Goal: Task Accomplishment & Management: Use online tool/utility

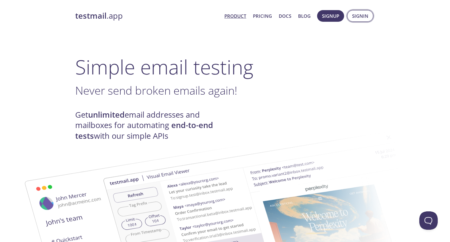
click at [359, 15] on span "Signin" at bounding box center [360, 16] width 16 height 8
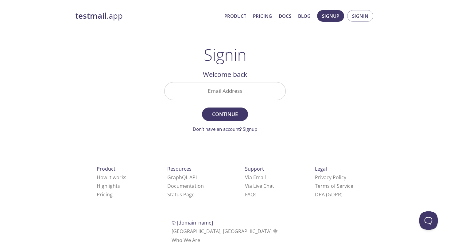
click at [228, 87] on input "Email Address" at bounding box center [224, 91] width 121 height 17
type input "[EMAIL_ADDRESS][DOMAIN_NAME]"
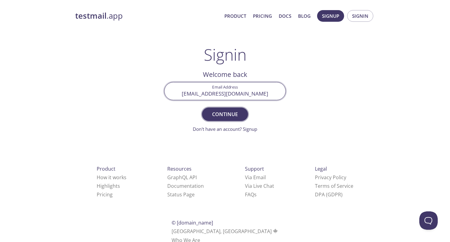
click at [223, 113] on span "Continue" at bounding box center [225, 114] width 33 height 9
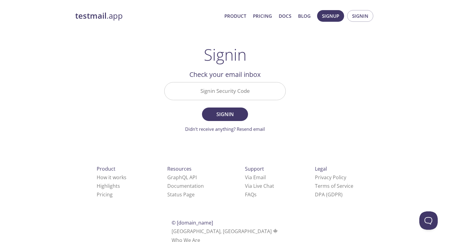
click at [229, 89] on input "Signin Security Code" at bounding box center [224, 91] width 121 height 17
paste input "8LDVGZZ"
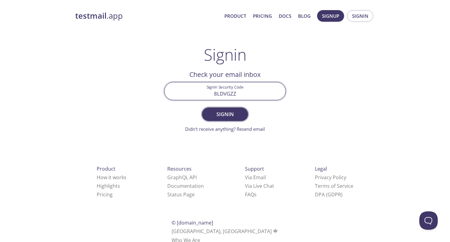
type input "8LDVGZZ"
click at [237, 116] on span "Signin" at bounding box center [225, 114] width 33 height 9
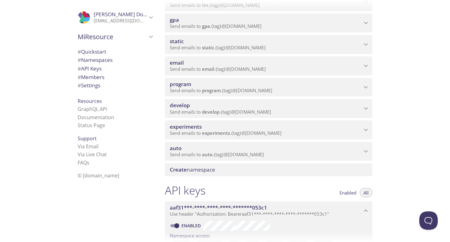
scroll to position [168, 0]
click at [299, 157] on p "Send emails to auto . {tag} @[DOMAIN_NAME]" at bounding box center [266, 155] width 192 height 6
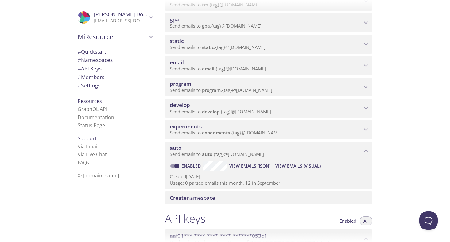
click at [292, 168] on span "View Emails (Visual)" at bounding box center [297, 166] width 45 height 7
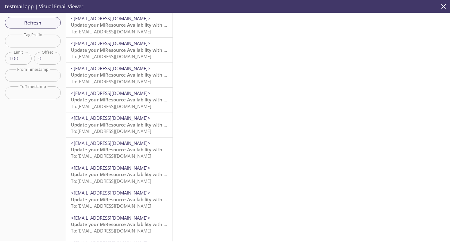
click at [128, 29] on span "To: [EMAIL_ADDRESS][DOMAIN_NAME]" at bounding box center [111, 32] width 80 height 6
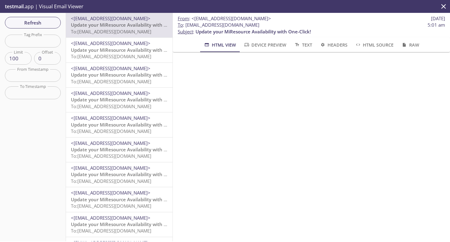
click at [122, 52] on span "Update your MiResource Availability with One-Click!" at bounding box center [128, 50] width 115 height 6
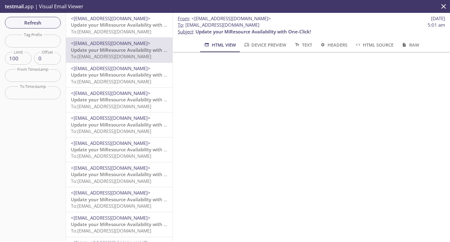
click at [133, 180] on span "To: [EMAIL_ADDRESS][DOMAIN_NAME]" at bounding box center [111, 181] width 80 height 6
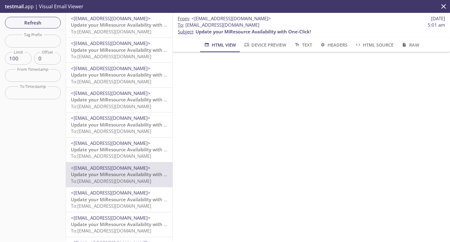
click at [22, 7] on span "testmail" at bounding box center [14, 6] width 19 height 7
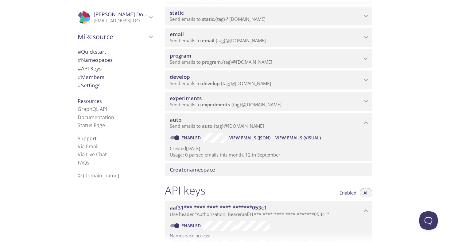
scroll to position [196, 0]
click at [321, 61] on p "Send emails to program . {tag} @[DOMAIN_NAME]" at bounding box center [266, 63] width 192 height 6
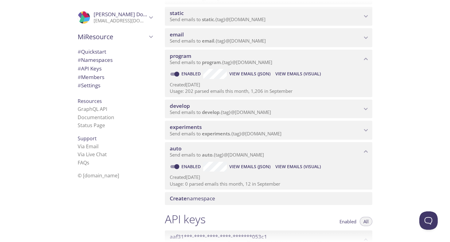
click at [293, 76] on span "View Emails (Visual)" at bounding box center [297, 73] width 45 height 7
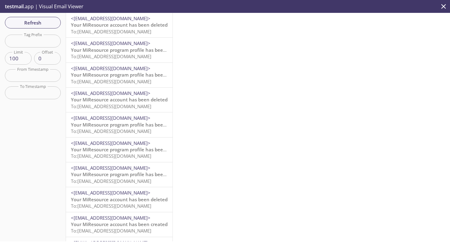
click at [142, 31] on span "To: [EMAIL_ADDRESS][DOMAIN_NAME]" at bounding box center [111, 32] width 80 height 6
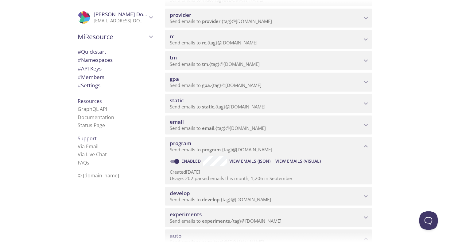
scroll to position [108, 0]
click at [312, 126] on p "Send emails to email . {tag} @[DOMAIN_NAME]" at bounding box center [266, 129] width 192 height 6
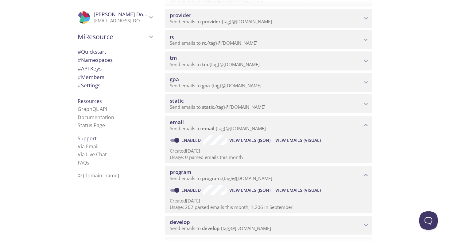
click at [284, 142] on span "View Emails (Visual)" at bounding box center [297, 140] width 45 height 7
click at [307, 85] on p "Send emails to gpa . {tag} @[DOMAIN_NAME]" at bounding box center [266, 86] width 192 height 6
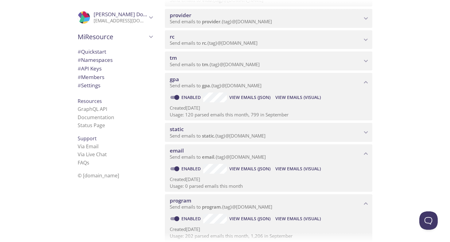
click at [323, 63] on p "Send emails to tm . {tag} @[DOMAIN_NAME]" at bounding box center [266, 65] width 192 height 6
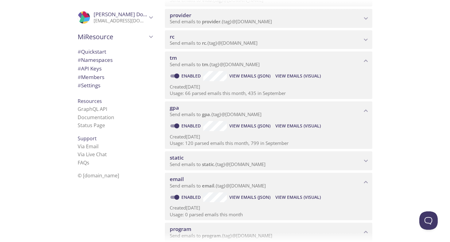
click at [295, 76] on span "View Emails (Visual)" at bounding box center [297, 75] width 45 height 7
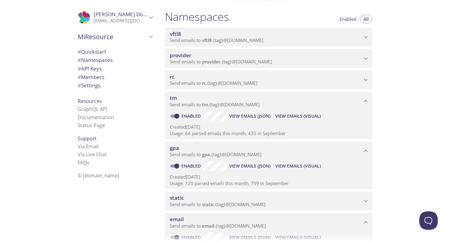
scroll to position [38, 0]
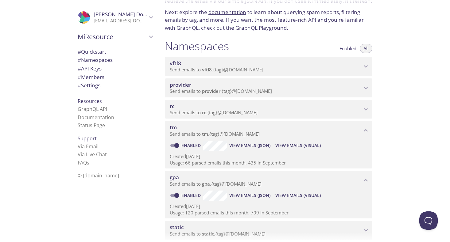
click at [329, 91] on p "Send emails to provider . {tag} @[DOMAIN_NAME]" at bounding box center [266, 91] width 192 height 6
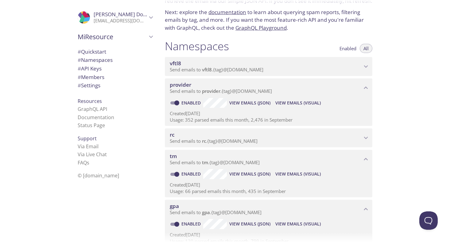
click at [290, 106] on span "View Emails (Visual)" at bounding box center [297, 102] width 45 height 7
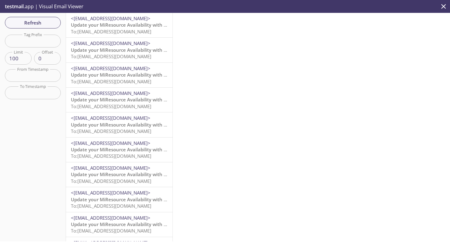
click at [132, 29] on span "To: [EMAIL_ADDRESS][DOMAIN_NAME]" at bounding box center [111, 32] width 80 height 6
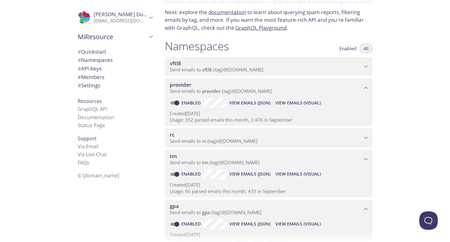
click at [343, 70] on p "Send emails to vftl8 . {tag} @[DOMAIN_NAME]" at bounding box center [266, 70] width 192 height 6
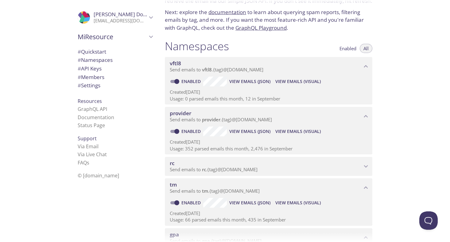
click at [300, 80] on span "View Emails (Visual)" at bounding box center [297, 81] width 45 height 7
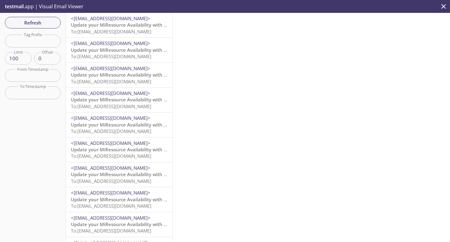
click at [160, 36] on div "<[EMAIL_ADDRESS][DOMAIN_NAME]> Update your MiResource Availability with One-Cli…" at bounding box center [119, 25] width 106 height 25
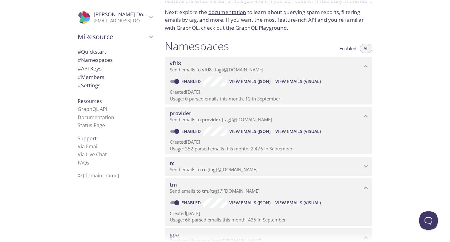
click at [291, 129] on span "View Emails (Visual)" at bounding box center [297, 131] width 45 height 7
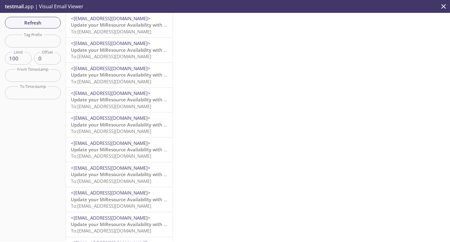
click at [163, 22] on span "Update your MiResource Availability with One-Click!" at bounding box center [128, 25] width 115 height 6
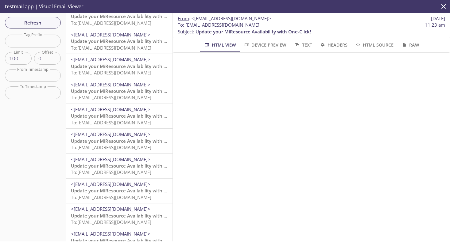
scroll to position [1327, 0]
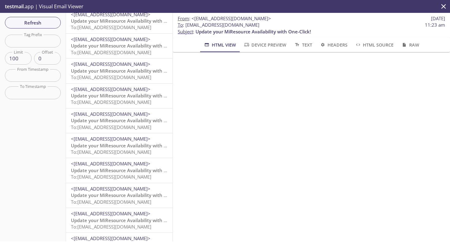
click at [162, 188] on span "<[EMAIL_ADDRESS][DOMAIN_NAME]>" at bounding box center [119, 189] width 97 height 6
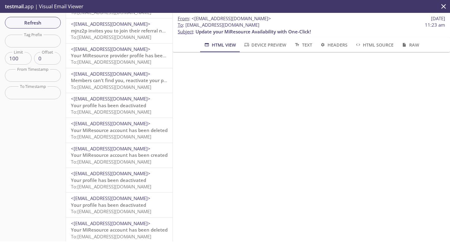
click at [123, 164] on span "To: [EMAIL_ADDRESS][DOMAIN_NAME]" at bounding box center [111, 162] width 80 height 6
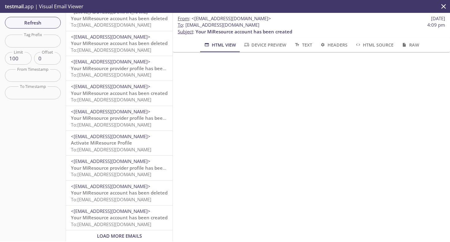
scroll to position [2278, 0]
click at [119, 151] on span "To: [EMAIL_ADDRESS][DOMAIN_NAME]" at bounding box center [111, 149] width 80 height 6
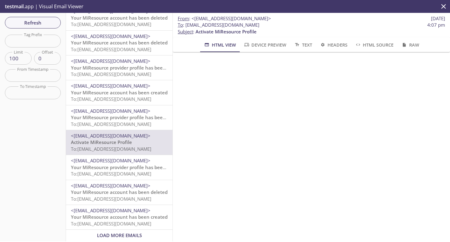
click at [131, 121] on p "Your MiResource provider profile has been created To: [EMAIL_ADDRESS][DOMAIN_NA…" at bounding box center [119, 120] width 97 height 13
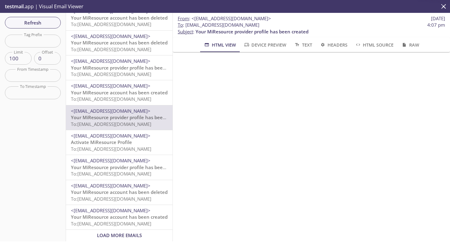
click at [138, 93] on span "Your MiResource account has been created" at bounding box center [119, 93] width 97 height 6
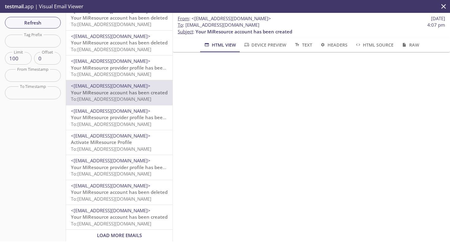
click at [139, 73] on span "To: [EMAIL_ADDRESS][DOMAIN_NAME]" at bounding box center [111, 74] width 80 height 6
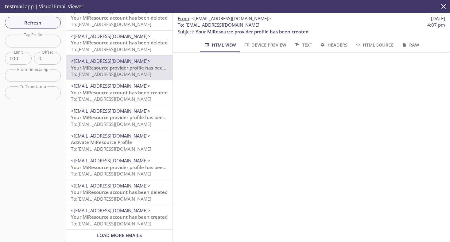
click at [139, 52] on span "To: [EMAIL_ADDRESS][DOMAIN_NAME]" at bounding box center [111, 49] width 80 height 6
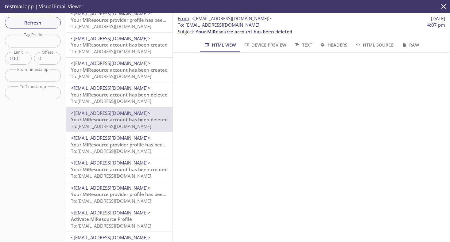
scroll to position [2198, 0]
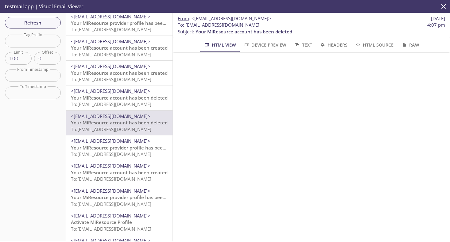
click at [133, 102] on span "To: [EMAIL_ADDRESS][DOMAIN_NAME]" at bounding box center [111, 104] width 80 height 6
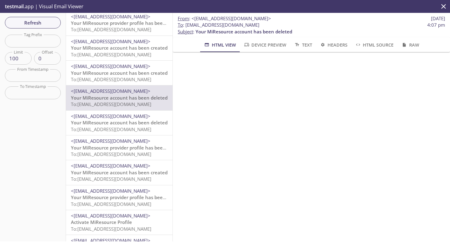
click at [143, 72] on span "Your MiResource account has been created" at bounding box center [119, 73] width 97 height 6
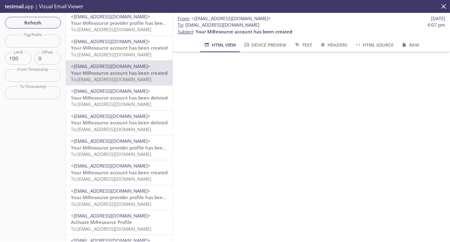
click at [146, 49] on span "Your MiResource account has been created" at bounding box center [119, 48] width 97 height 6
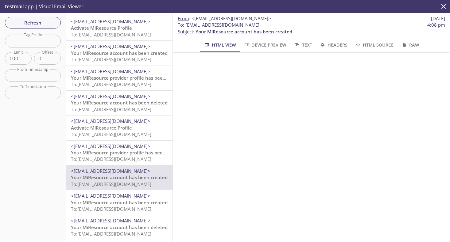
scroll to position [2053, 0]
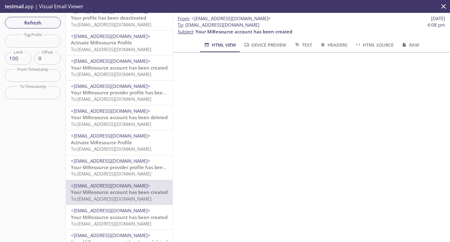
click at [149, 175] on span "To: [EMAIL_ADDRESS][DOMAIN_NAME]" at bounding box center [111, 174] width 80 height 6
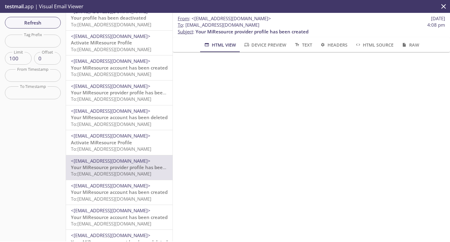
click at [149, 113] on span "<[EMAIL_ADDRESS][DOMAIN_NAME]>" at bounding box center [119, 111] width 97 height 6
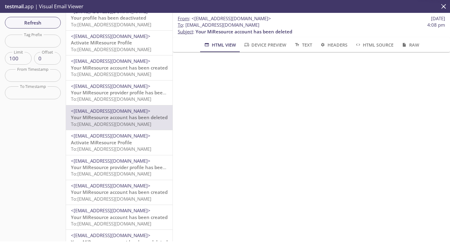
click at [151, 85] on span "<[EMAIL_ADDRESS][DOMAIN_NAME]>" at bounding box center [119, 86] width 97 height 6
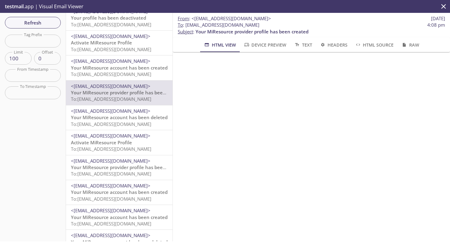
click at [151, 57] on div "<[EMAIL_ADDRESS][DOMAIN_NAME]> Your MiResource account has been created To: [EM…" at bounding box center [119, 68] width 106 height 25
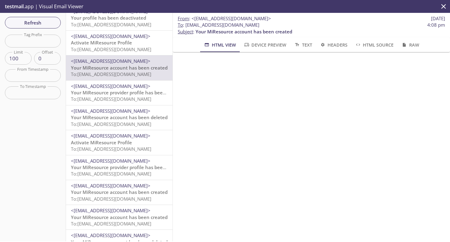
click at [152, 30] on div "<[EMAIL_ADDRESS][DOMAIN_NAME]> Your profile has been deactivated To: [EMAIL_ADD…" at bounding box center [119, 18] width 106 height 25
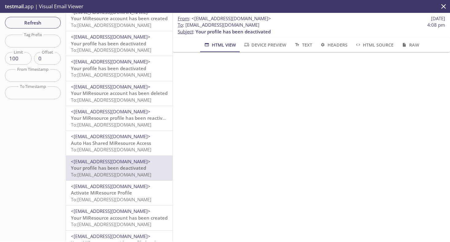
scroll to position [1899, 0]
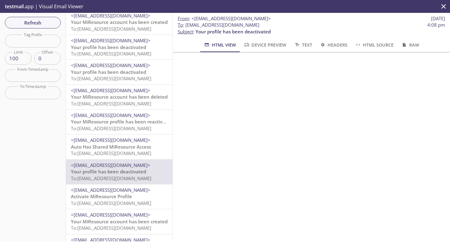
click at [139, 128] on span "To: [EMAIL_ADDRESS][DOMAIN_NAME]" at bounding box center [111, 129] width 80 height 6
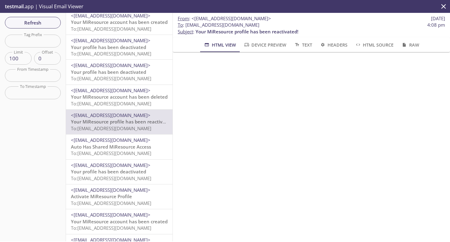
click at [137, 74] on span "Your profile has been deactivated" at bounding box center [108, 72] width 75 height 6
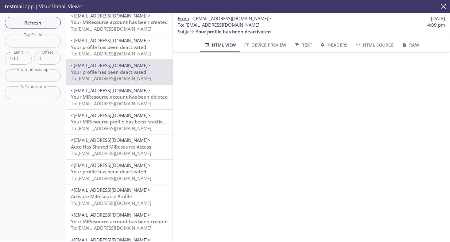
click at [140, 28] on span "To: [EMAIL_ADDRESS][DOMAIN_NAME]" at bounding box center [111, 29] width 80 height 6
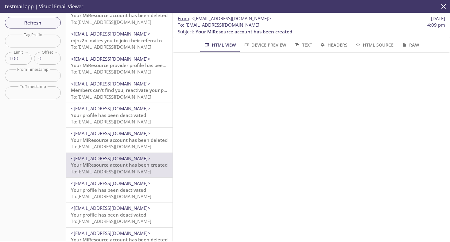
scroll to position [1745, 0]
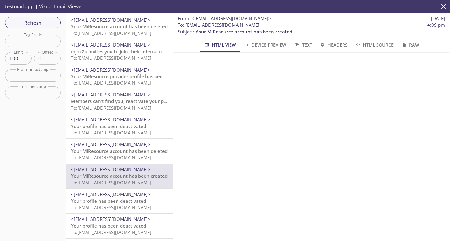
click at [137, 100] on span "Members can’t find you, reactivate your profile" at bounding box center [123, 101] width 104 height 6
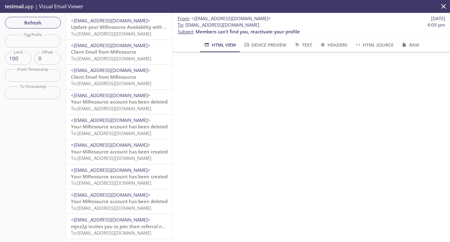
scroll to position [1568, 0]
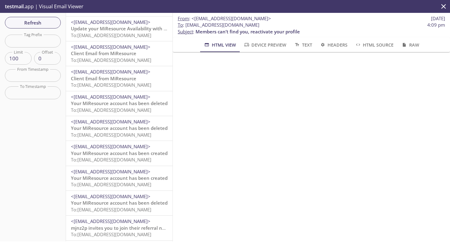
click at [137, 36] on span "To: [EMAIL_ADDRESS][DOMAIN_NAME]" at bounding box center [111, 35] width 80 height 6
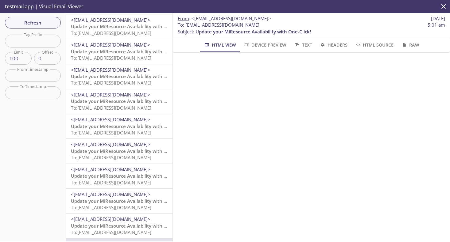
scroll to position [1359, 0]
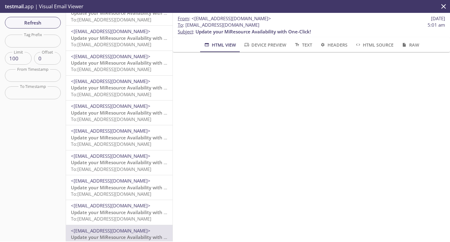
click at [134, 165] on span "Update your MiResource Availability with One-Click!" at bounding box center [128, 163] width 115 height 6
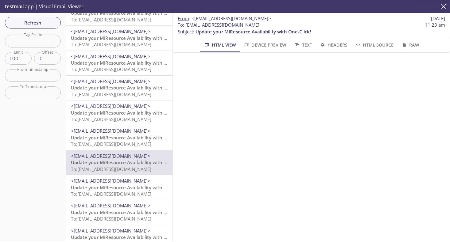
click at [128, 200] on div "<[EMAIL_ADDRESS][DOMAIN_NAME]> Update your MiResource Availability with One-Cli…" at bounding box center [119, 188] width 106 height 25
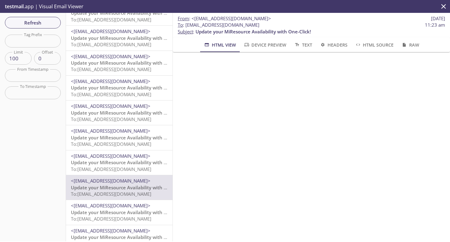
click at [128, 219] on span "To: [EMAIL_ADDRESS][DOMAIN_NAME]" at bounding box center [111, 219] width 80 height 6
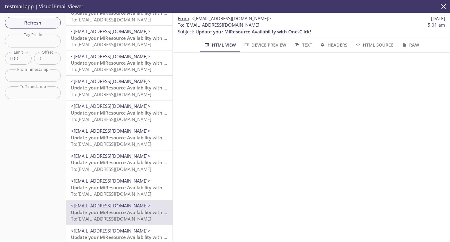
click at [137, 193] on span "To: [EMAIL_ADDRESS][DOMAIN_NAME]" at bounding box center [111, 194] width 80 height 6
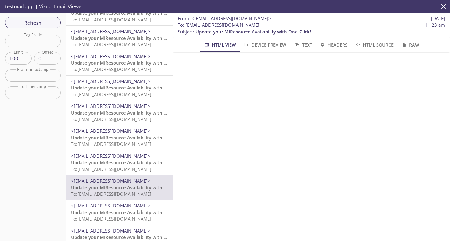
scroll to position [1347, 0]
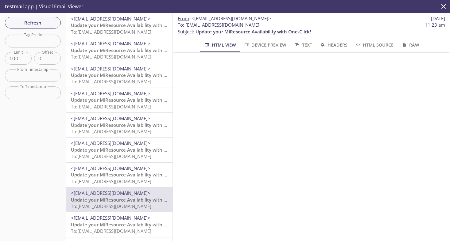
click at [156, 178] on span "Update your MiResource Availability with One-Click!" at bounding box center [128, 175] width 115 height 6
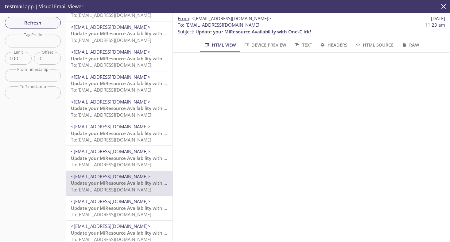
scroll to position [1335, 0]
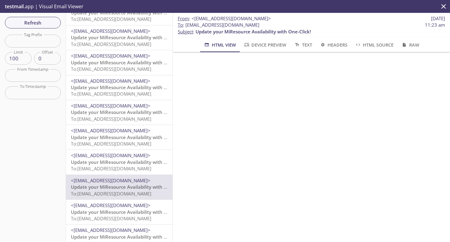
click at [151, 169] on span "To: [EMAIL_ADDRESS][DOMAIN_NAME]" at bounding box center [111, 169] width 80 height 6
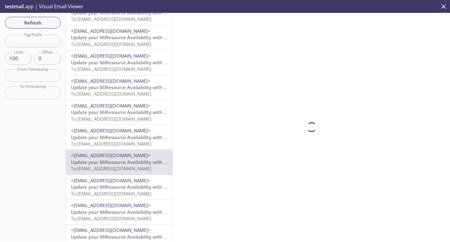
click at [151, 142] on span "To: [EMAIL_ADDRESS][DOMAIN_NAME]" at bounding box center [111, 144] width 80 height 6
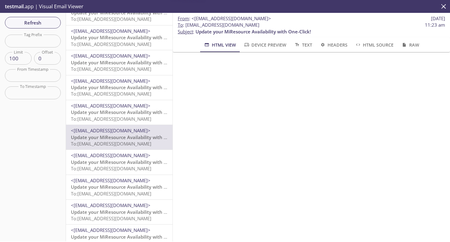
click at [151, 95] on span "To: [EMAIL_ADDRESS][DOMAIN_NAME]" at bounding box center [111, 94] width 80 height 6
